Goal: Information Seeking & Learning: Find specific fact

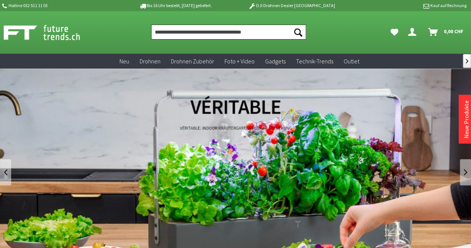
click at [195, 32] on input "Produkt, Marke, Kategorie, EAN, Artikelnummer…" at bounding box center [228, 32] width 155 height 15
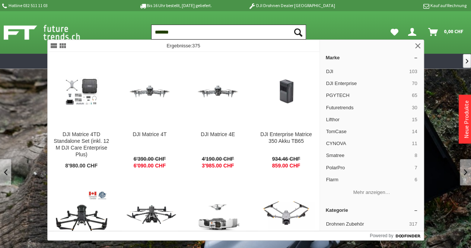
type input "*******"
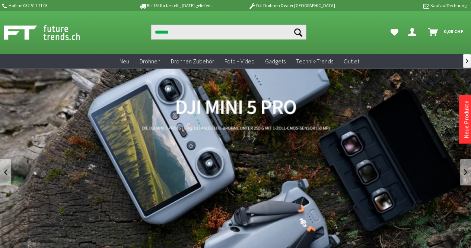
click at [132, 28] on div at bounding box center [71, 32] width 142 height 19
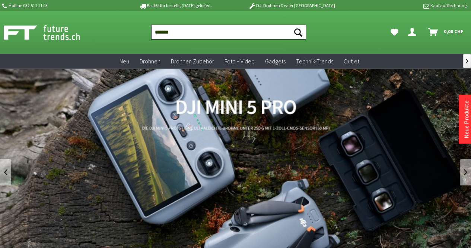
click at [198, 38] on input "*******" at bounding box center [228, 32] width 155 height 15
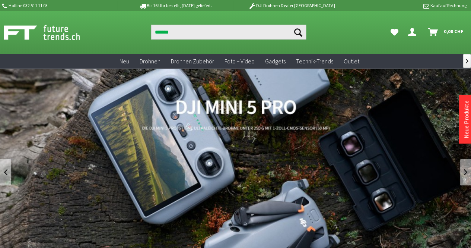
click at [298, 30] on icon "Suchen" at bounding box center [298, 32] width 8 height 8
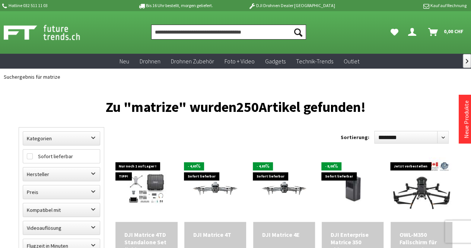
click at [234, 29] on input "Produkt, Marke, Kategorie, EAN, Artikelnummer…" at bounding box center [228, 32] width 155 height 15
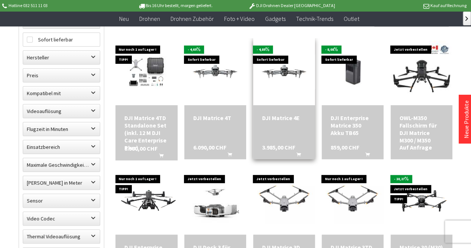
scroll to position [102, 0]
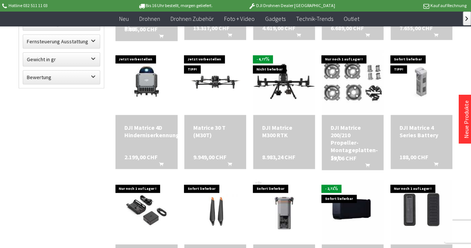
scroll to position [350, 0]
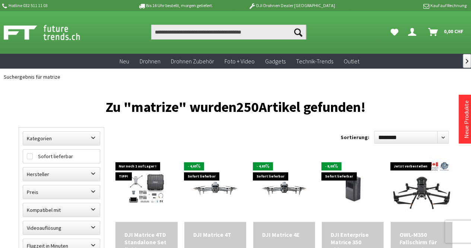
click at [52, 32] on img at bounding box center [50, 32] width 93 height 19
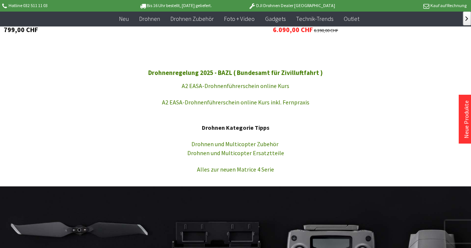
scroll to position [900, 0]
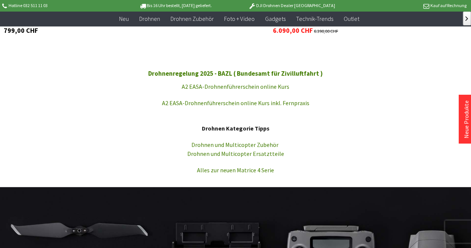
click at [253, 73] on link "Drohnenregelung 2025 - BAZL ( Bundesamt für Zivilluftfahrt )" at bounding box center [235, 73] width 175 height 8
click at [240, 86] on link "A2 EASA-Drohnenführerschein online Kurs" at bounding box center [236, 86] width 108 height 7
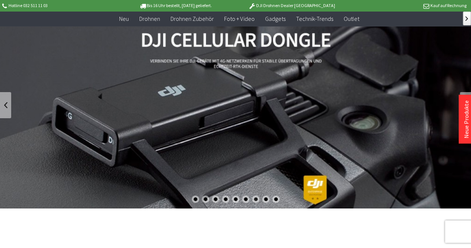
scroll to position [55, 0]
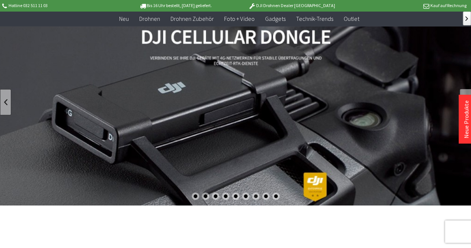
click at [8, 103] on link at bounding box center [5, 102] width 11 height 26
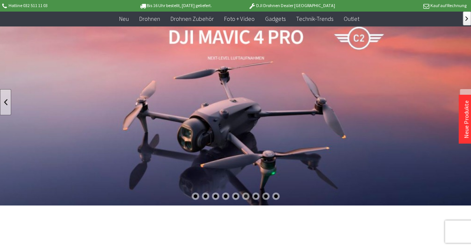
click at [8, 103] on link at bounding box center [5, 102] width 11 height 26
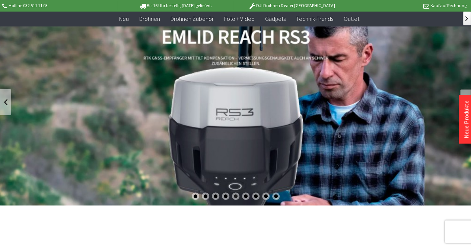
click at [466, 89] on link at bounding box center [465, 102] width 11 height 26
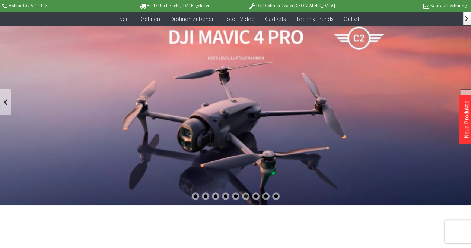
click at [466, 89] on link at bounding box center [465, 102] width 11 height 26
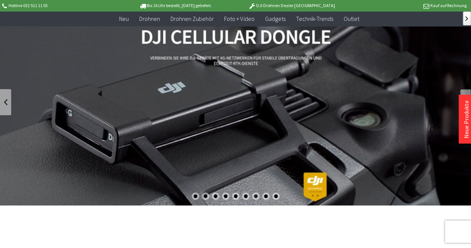
click at [466, 89] on link at bounding box center [465, 102] width 11 height 26
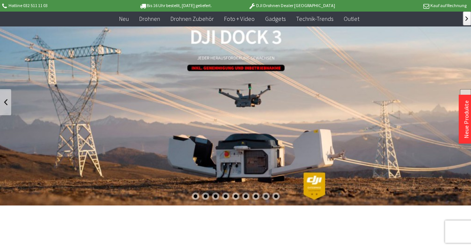
click at [466, 89] on link at bounding box center [465, 102] width 11 height 26
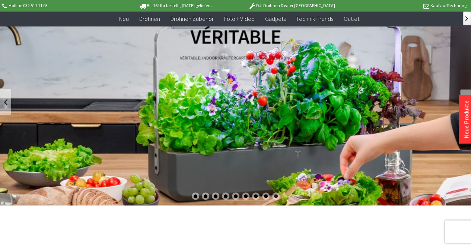
click at [466, 89] on link at bounding box center [465, 102] width 11 height 26
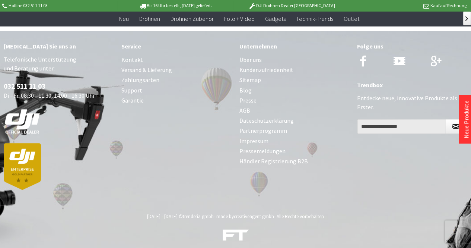
scroll to position [2994, 0]
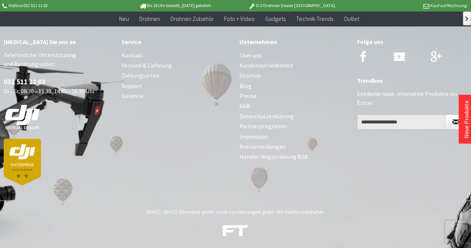
click at [140, 73] on link "Zahlungsarten" at bounding box center [176, 75] width 110 height 10
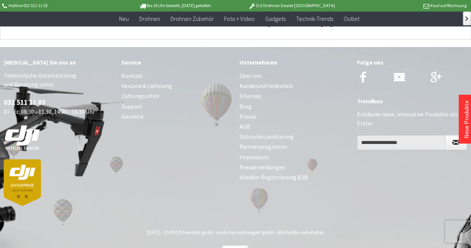
scroll to position [2973, 0]
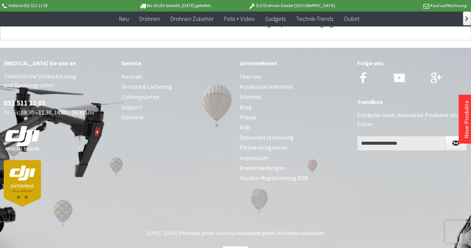
click at [244, 156] on link "Impressum" at bounding box center [294, 158] width 110 height 10
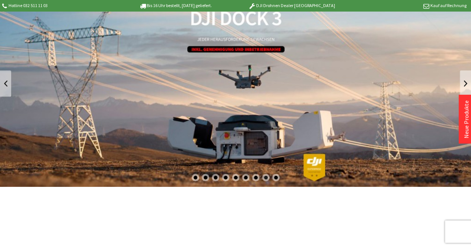
scroll to position [0, 0]
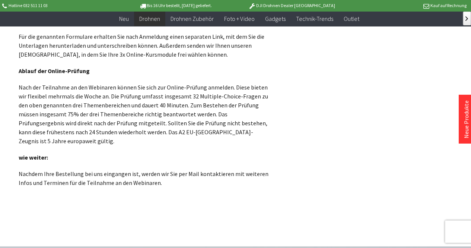
scroll to position [968, 0]
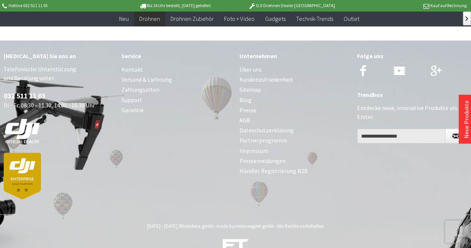
click at [246, 95] on link "Blog" at bounding box center [294, 100] width 110 height 10
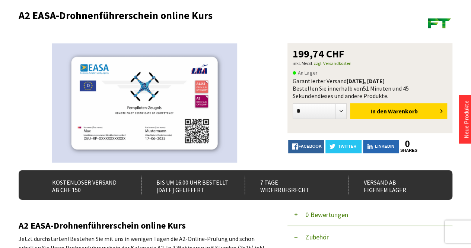
scroll to position [0, 0]
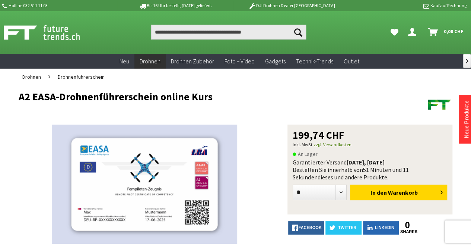
click at [413, 92] on div at bounding box center [409, 104] width 87 height 26
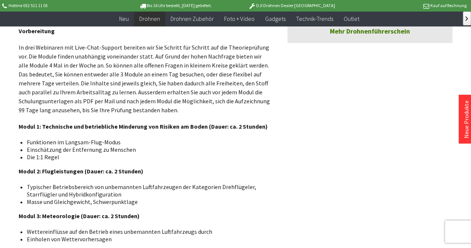
scroll to position [442, 0]
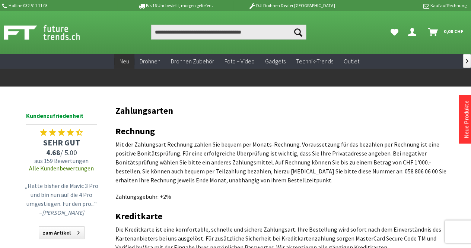
click at [128, 62] on span "Neu" at bounding box center [125, 60] width 10 height 7
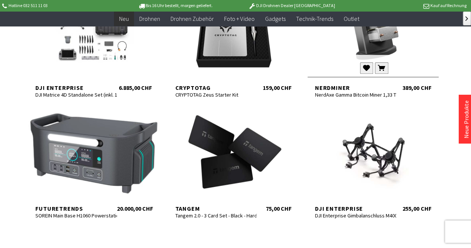
scroll to position [314, 0]
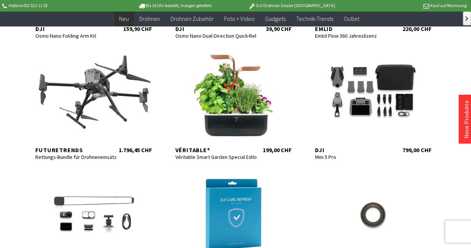
scroll to position [723, 0]
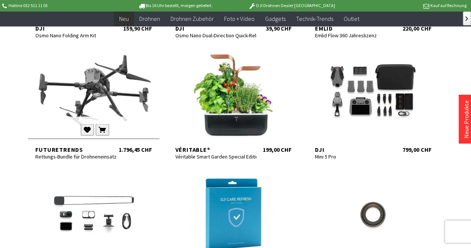
click at [109, 98] on div at bounding box center [93, 93] width 131 height 89
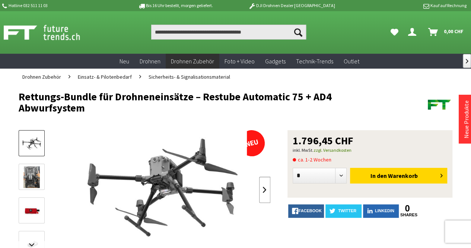
click at [265, 186] on link at bounding box center [264, 190] width 11 height 26
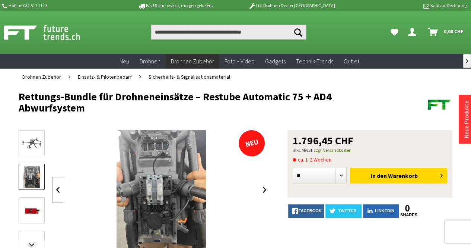
drag, startPoint x: 265, startPoint y: 186, endPoint x: 57, endPoint y: 190, distance: 208.6
click at [57, 190] on link at bounding box center [57, 190] width 11 height 26
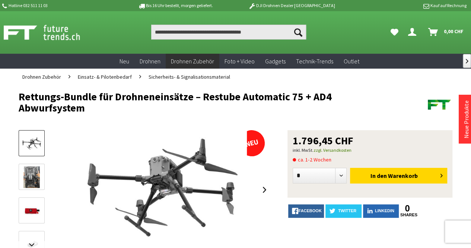
click at [30, 213] on img at bounding box center [32, 211] width 22 height 22
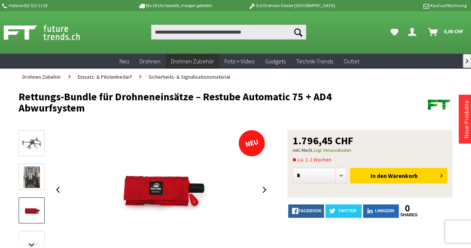
click at [34, 142] on img at bounding box center [32, 143] width 22 height 15
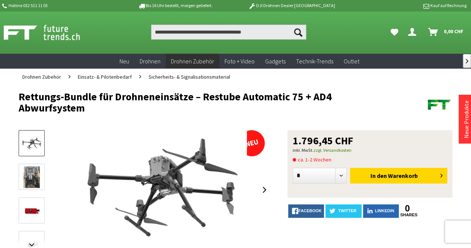
scroll to position [30, 0]
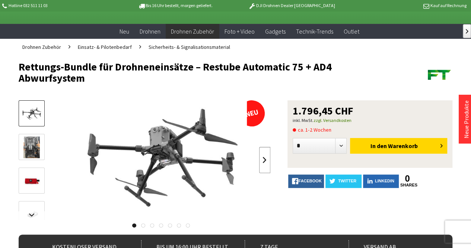
click at [264, 160] on link at bounding box center [264, 160] width 11 height 26
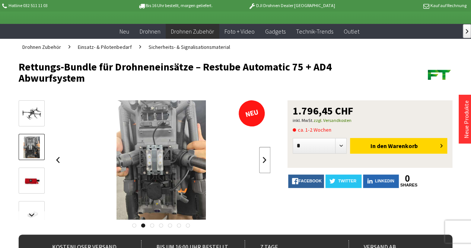
click at [264, 160] on link at bounding box center [264, 160] width 11 height 26
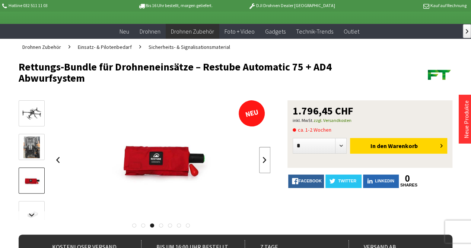
click at [264, 160] on link at bounding box center [264, 160] width 11 height 26
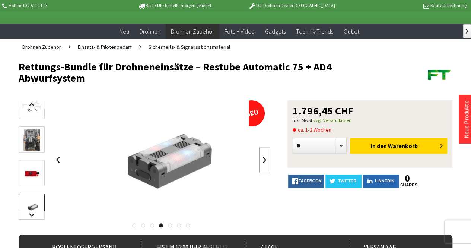
click at [264, 160] on link at bounding box center [264, 160] width 11 height 26
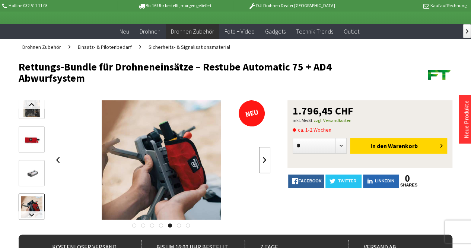
click at [264, 160] on link at bounding box center [264, 160] width 11 height 26
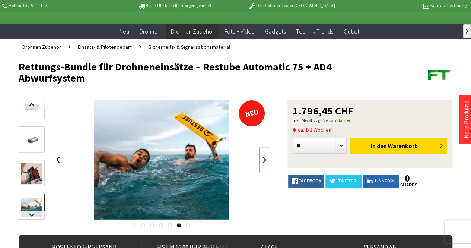
click at [264, 160] on link at bounding box center [264, 160] width 11 height 26
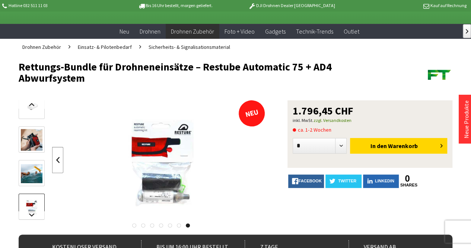
click at [58, 159] on link at bounding box center [57, 160] width 11 height 26
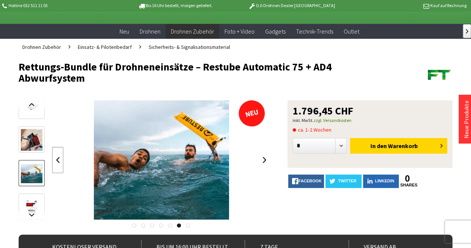
click at [58, 159] on link at bounding box center [57, 160] width 11 height 26
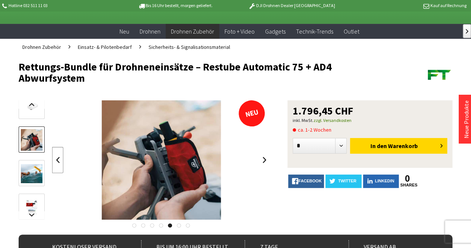
click at [58, 159] on link at bounding box center [57, 160] width 11 height 26
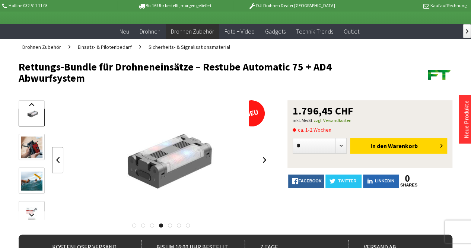
click at [58, 159] on link at bounding box center [57, 160] width 11 height 26
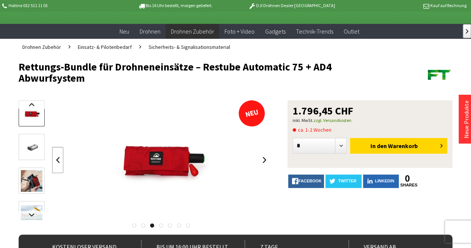
click at [58, 159] on link at bounding box center [57, 160] width 11 height 26
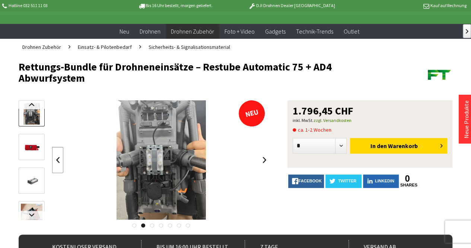
click at [58, 159] on link at bounding box center [57, 160] width 11 height 26
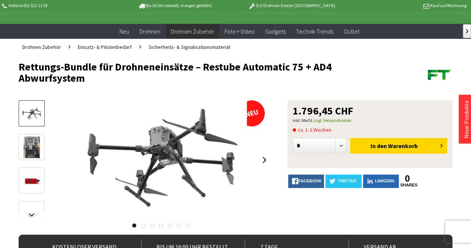
click at [58, 159] on div at bounding box center [161, 159] width 218 height 119
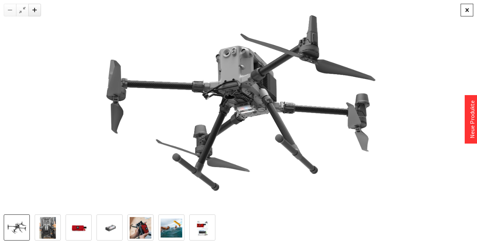
click at [461, 12] on div at bounding box center [466, 10] width 13 height 13
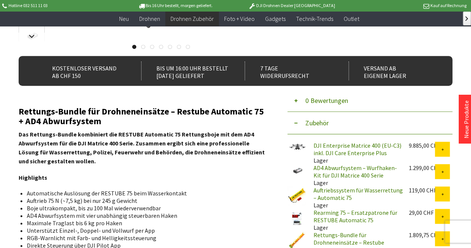
scroll to position [194, 0]
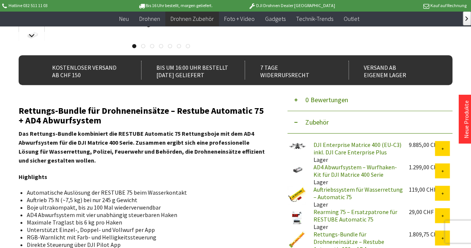
click at [296, 102] on button "0 Bewertungen" at bounding box center [370, 100] width 165 height 22
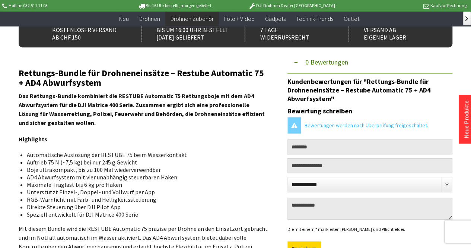
scroll to position [232, 0]
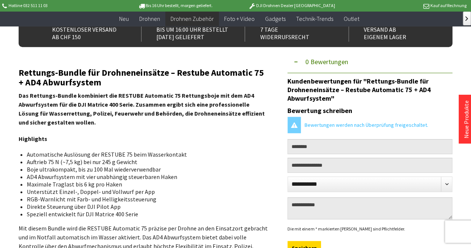
click at [295, 60] on button "0 Bewertungen" at bounding box center [370, 62] width 165 height 22
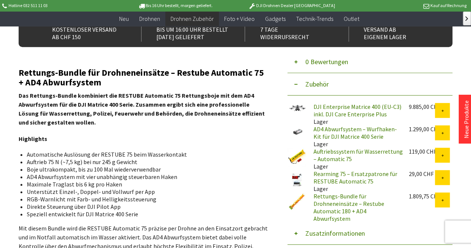
click at [366, 84] on button "Zubehör" at bounding box center [370, 84] width 165 height 22
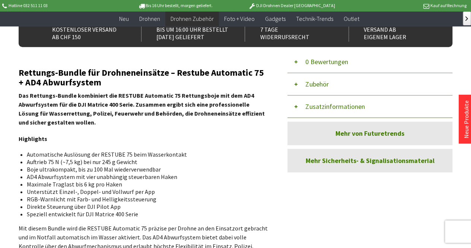
click at [296, 86] on button "Zubehör" at bounding box center [370, 84] width 165 height 22
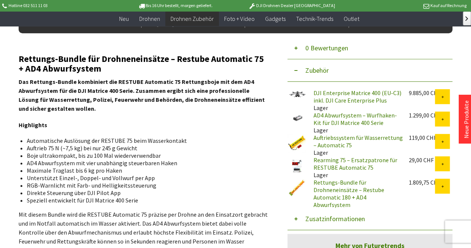
scroll to position [245, 0]
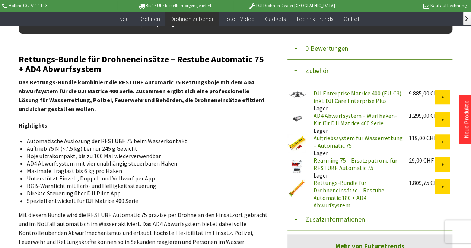
click at [294, 218] on button "Zusatzinformationen" at bounding box center [370, 219] width 165 height 22
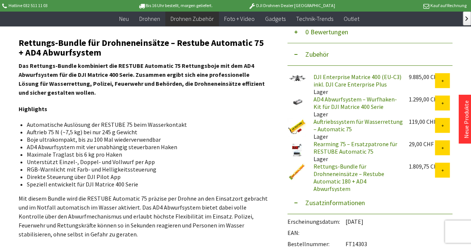
scroll to position [260, 0]
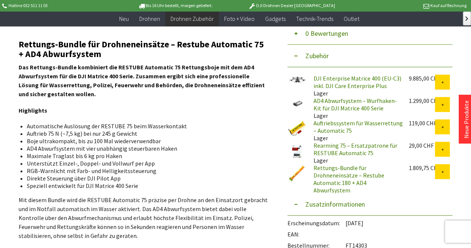
click at [295, 204] on button "Zusatzinformationen" at bounding box center [370, 204] width 165 height 22
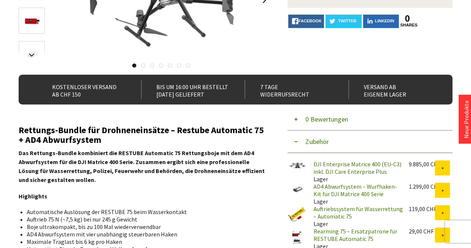
scroll to position [0, 0]
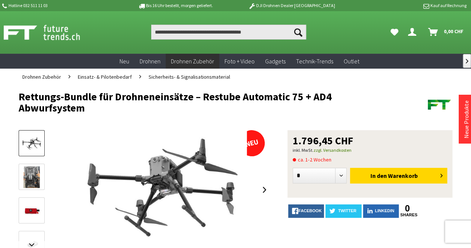
click at [34, 181] on img at bounding box center [31, 177] width 16 height 22
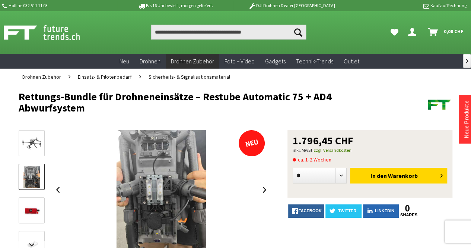
click at [29, 211] on img at bounding box center [32, 211] width 22 height 22
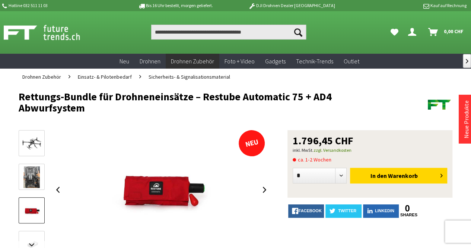
click at [29, 182] on img at bounding box center [31, 177] width 16 height 22
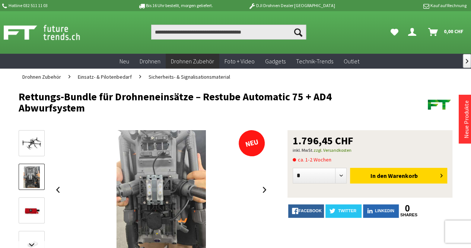
click at [27, 142] on img at bounding box center [32, 143] width 22 height 15
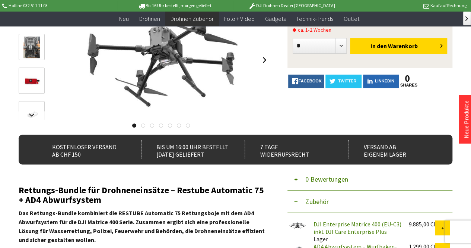
scroll to position [120, 0]
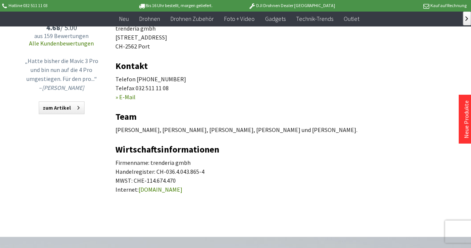
scroll to position [111, 0]
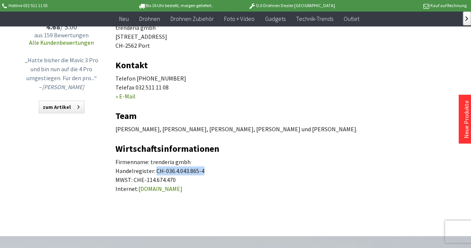
drag, startPoint x: 206, startPoint y: 172, endPoint x: 156, endPoint y: 171, distance: 50.3
click at [156, 171] on p "Firmenname: trenderia gmbh Handelregister: CH-036.4.043.865-4 MWST: CHE-114.674…" at bounding box center [283, 175] width 337 height 36
copy p "CH-036.4.043.865-4"
click at [173, 187] on link "www.trenderia.com" at bounding box center [161, 188] width 44 height 7
click at [280, 98] on p "Telefon [PHONE_NUMBER] Telefax 032 511 11 08 » E-Mail" at bounding box center [283, 87] width 337 height 27
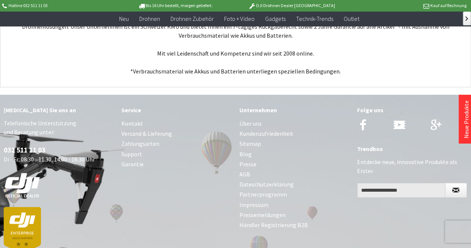
scroll to position [2994, 0]
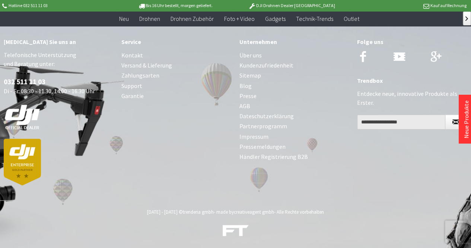
click at [247, 135] on link "Impressum" at bounding box center [294, 136] width 110 height 10
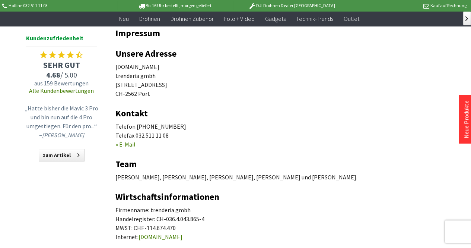
scroll to position [61, 0]
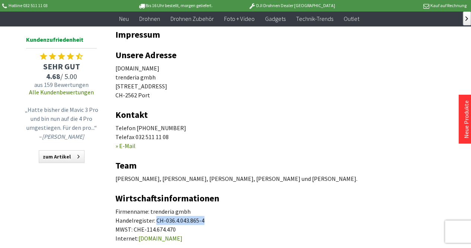
drag, startPoint x: 204, startPoint y: 222, endPoint x: 155, endPoint y: 219, distance: 48.9
click at [155, 219] on p "Firmenname: trenderia gmbh Handelregister: CH-036.4.043.865-4 MWST: CHE-114.674…" at bounding box center [283, 225] width 337 height 36
copy p "CH-036.4.043.865-4"
click at [279, 129] on p "Telefon 032 511 11 03 Telefax 032 511 11 08 » E-Mail" at bounding box center [283, 136] width 337 height 27
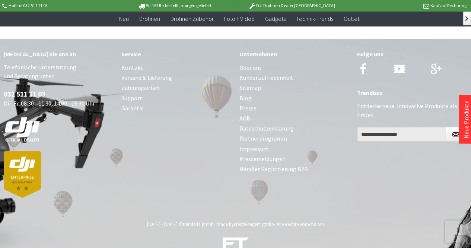
scroll to position [320, 0]
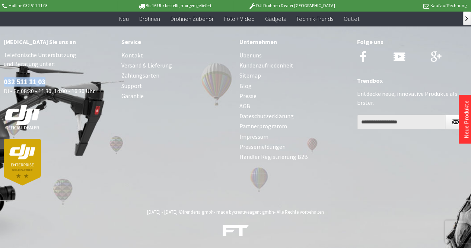
drag, startPoint x: 53, startPoint y: 82, endPoint x: 3, endPoint y: 79, distance: 50.0
click at [3, 79] on div "Rufen Sie uns an Telefonische Unterstützung und Beratung unter: 032 511 11 03 D…" at bounding box center [59, 109] width 118 height 166
copy link "032 511 11 03"
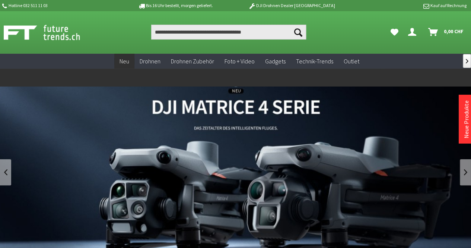
click at [125, 62] on span "Neu" at bounding box center [125, 60] width 10 height 7
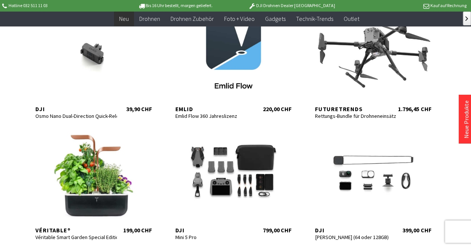
scroll to position [644, 0]
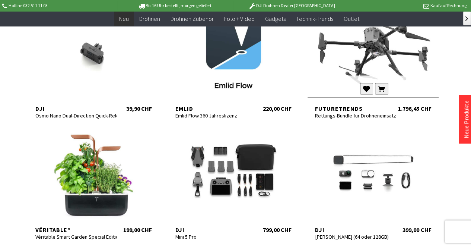
click at [382, 75] on div at bounding box center [373, 51] width 131 height 89
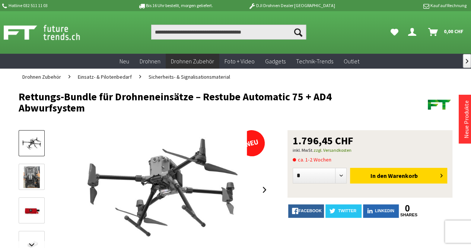
click at [47, 30] on img at bounding box center [50, 32] width 93 height 19
